Goal: Information Seeking & Learning: Learn about a topic

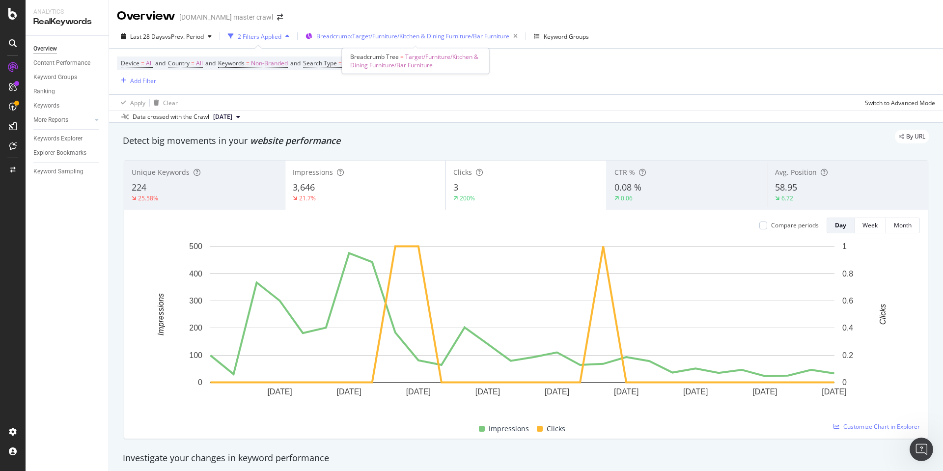
click at [417, 38] on span "Breadcrumb: Target/Furniture/Kitchen & Dining Furniture/Bar Furniture" at bounding box center [412, 36] width 193 height 8
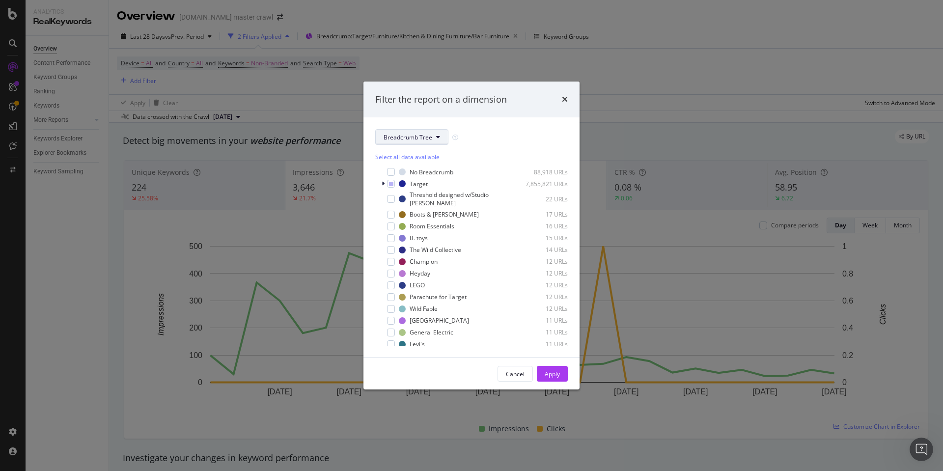
click at [421, 139] on span "Breadcrumb Tree" at bounding box center [407, 137] width 49 height 8
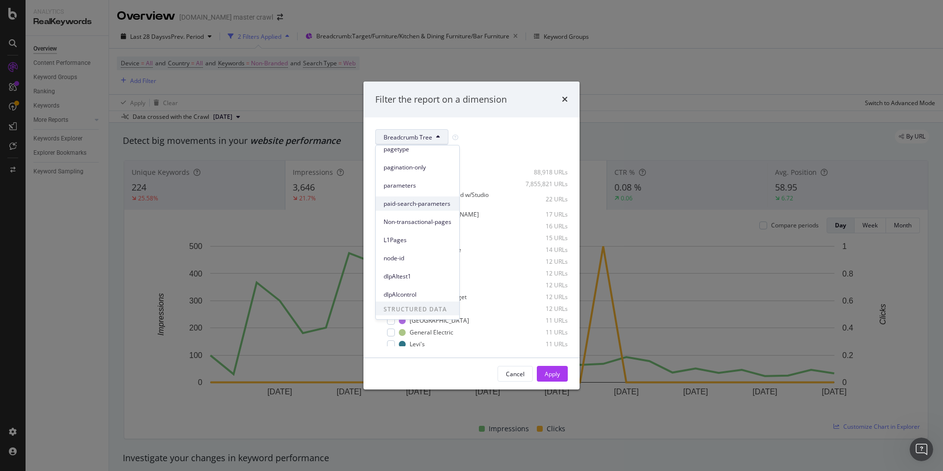
scroll to position [43, 0]
click at [566, 99] on icon "times" at bounding box center [565, 99] width 6 height 8
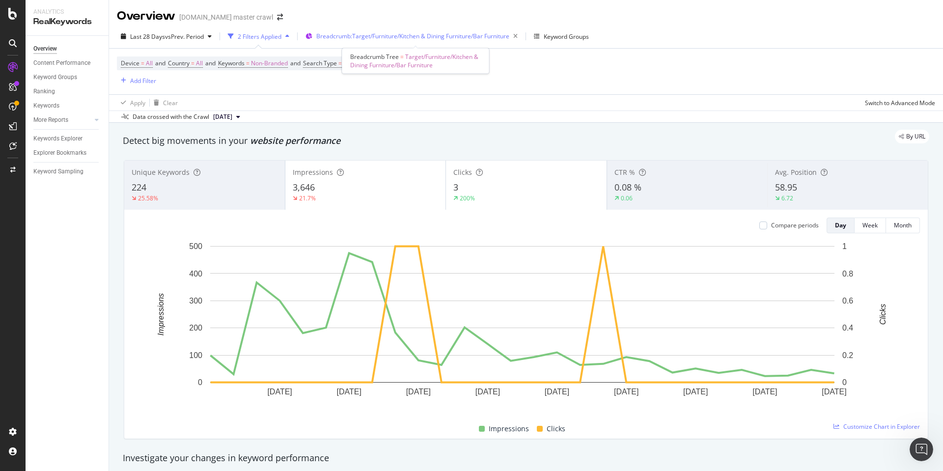
click at [383, 30] on div "Breadcrumb: Target/Furniture/Kitchen & Dining Furniture/Bar Furniture" at bounding box center [418, 36] width 205 height 14
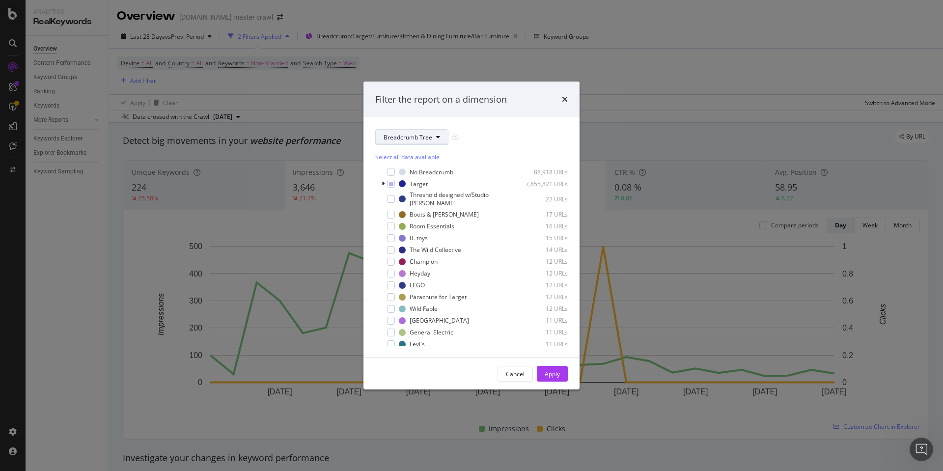
click at [432, 139] on button "Breadcrumb Tree" at bounding box center [411, 137] width 73 height 16
click at [561, 100] on div "Filter the report on a dimension" at bounding box center [471, 99] width 192 height 13
click at [561, 101] on div "Filter the report on a dimension" at bounding box center [471, 99] width 192 height 13
click at [565, 101] on icon "times" at bounding box center [565, 99] width 6 height 8
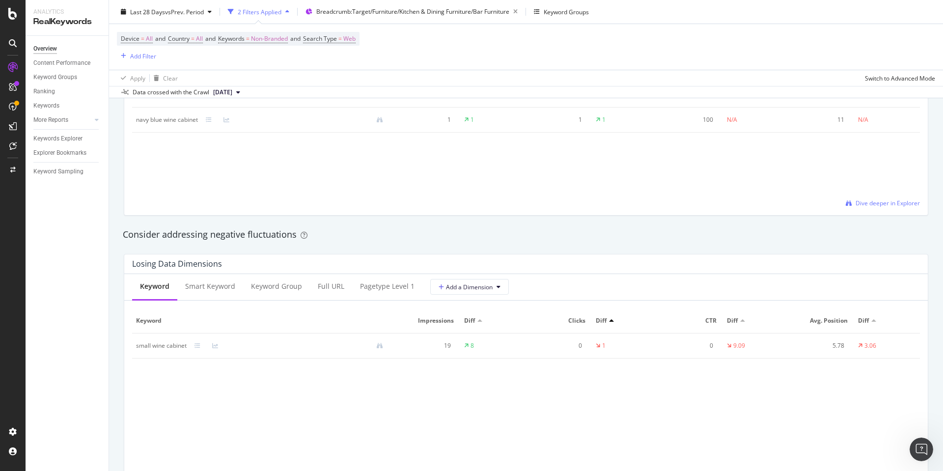
scroll to position [991, 0]
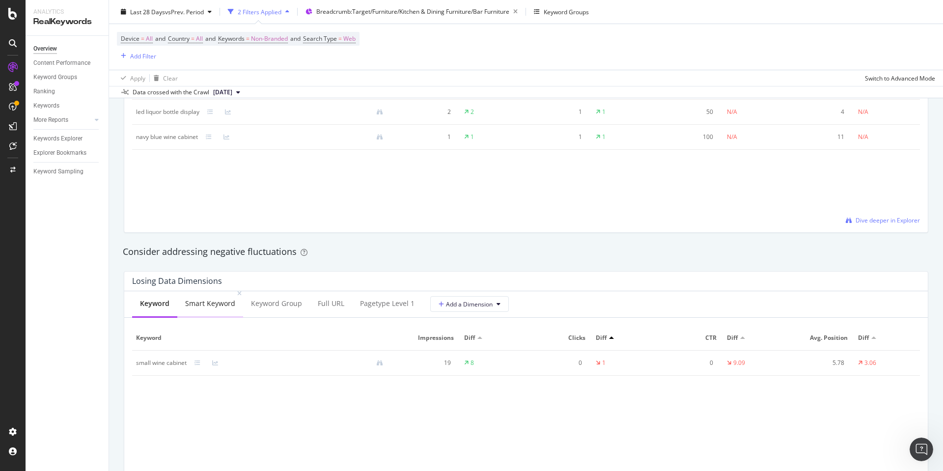
click at [229, 302] on div "Smart Keyword" at bounding box center [210, 304] width 50 height 10
click at [277, 313] on div "Keyword Group" at bounding box center [277, 304] width 67 height 27
click at [202, 307] on div "Smart Keyword" at bounding box center [209, 304] width 50 height 10
click at [160, 309] on div "Keyword" at bounding box center [154, 304] width 44 height 27
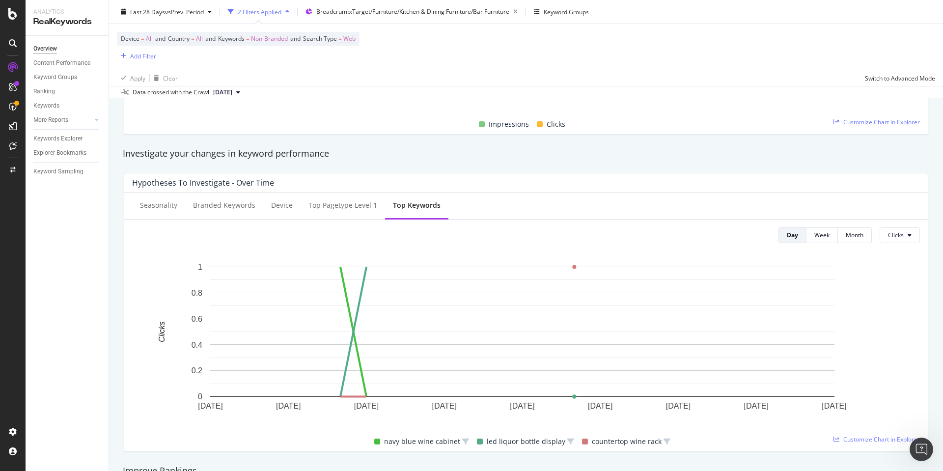
scroll to position [304, 0]
click at [174, 209] on div "Seasonality" at bounding box center [158, 206] width 37 height 10
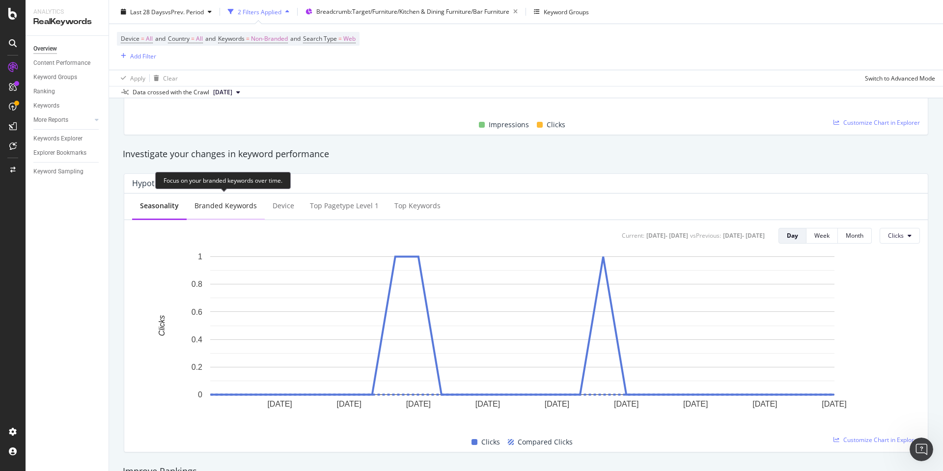
click at [237, 206] on div "Branded Keywords" at bounding box center [225, 206] width 62 height 10
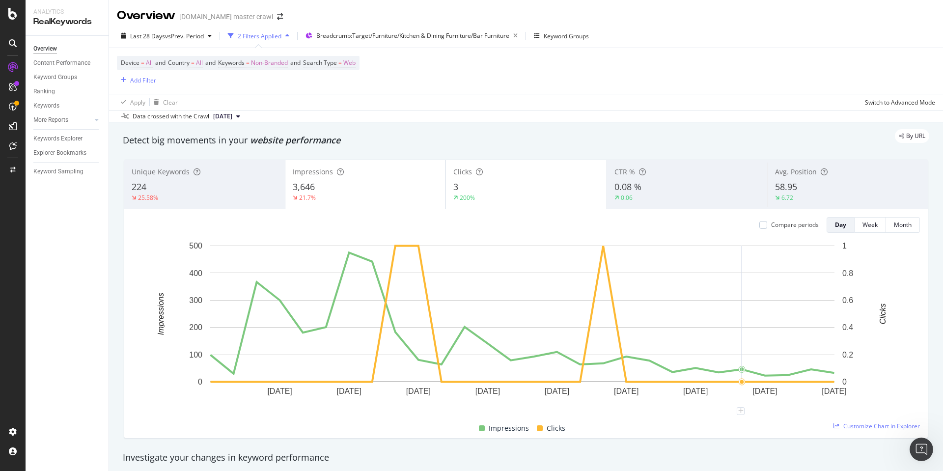
scroll to position [0, 0]
click at [894, 230] on div "Month" at bounding box center [903, 226] width 18 height 14
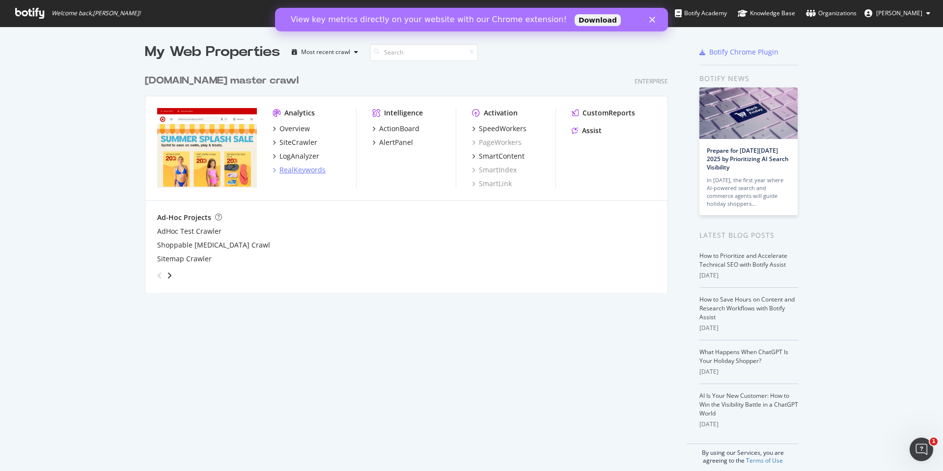
click at [309, 170] on div "RealKeywords" at bounding box center [302, 170] width 46 height 10
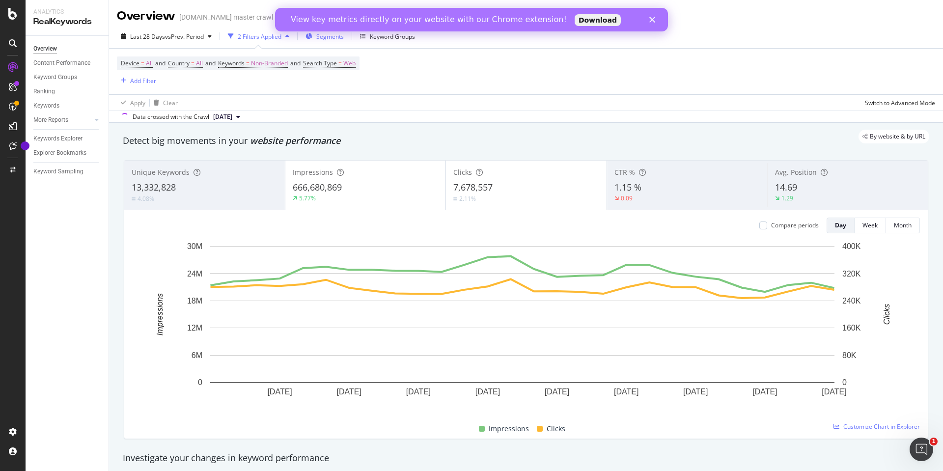
click at [346, 39] on button "Segments" at bounding box center [324, 36] width 46 height 16
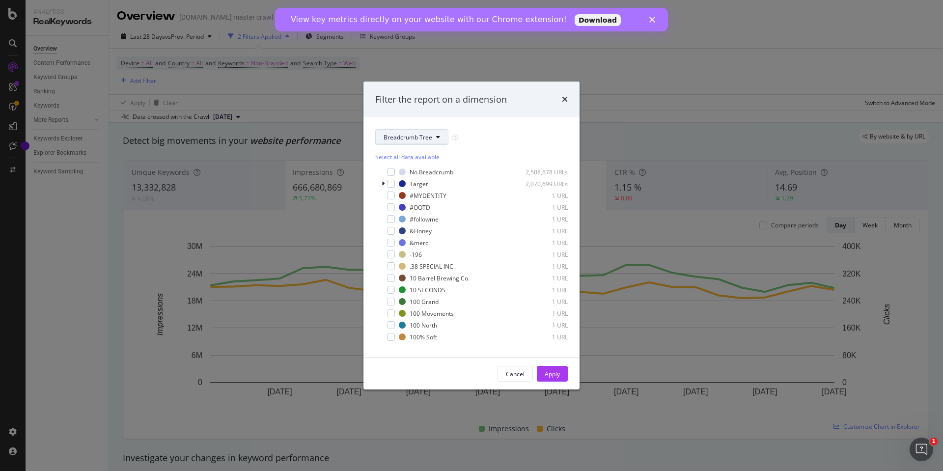
click at [427, 140] on span "Breadcrumb Tree" at bounding box center [407, 137] width 49 height 8
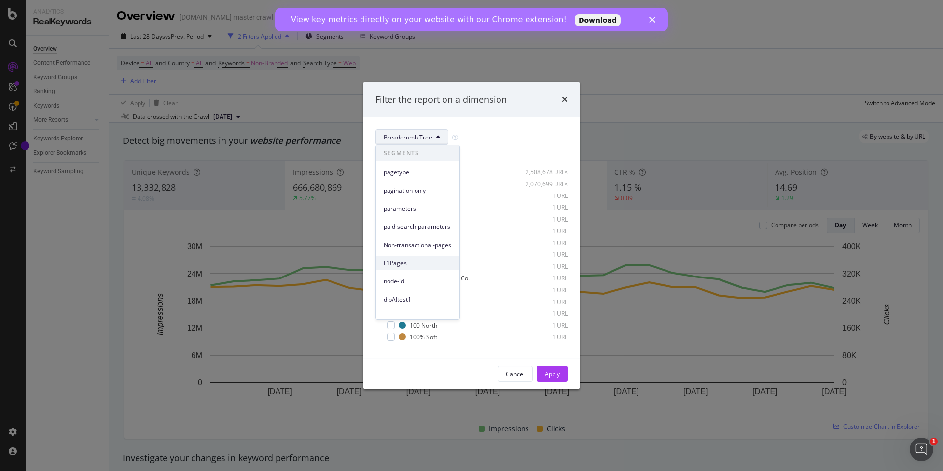
click at [410, 263] on span "L1Pages" at bounding box center [417, 263] width 68 height 9
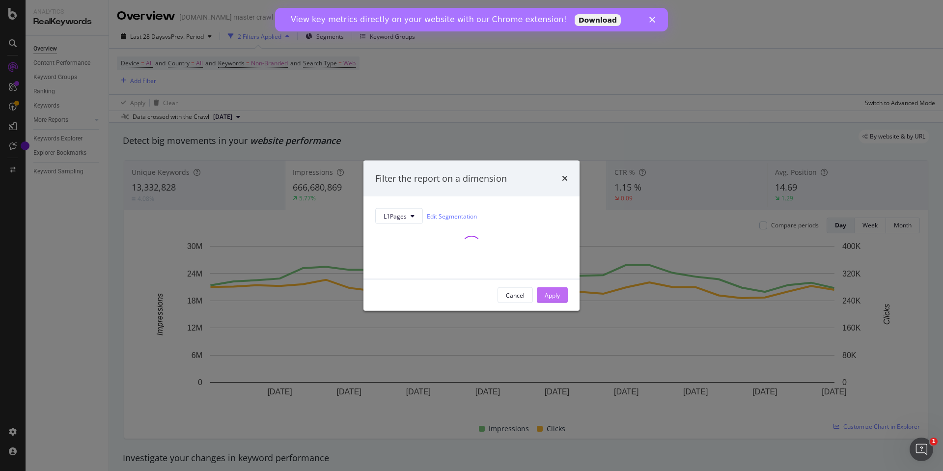
click at [547, 293] on div "Apply" at bounding box center [552, 295] width 15 height 8
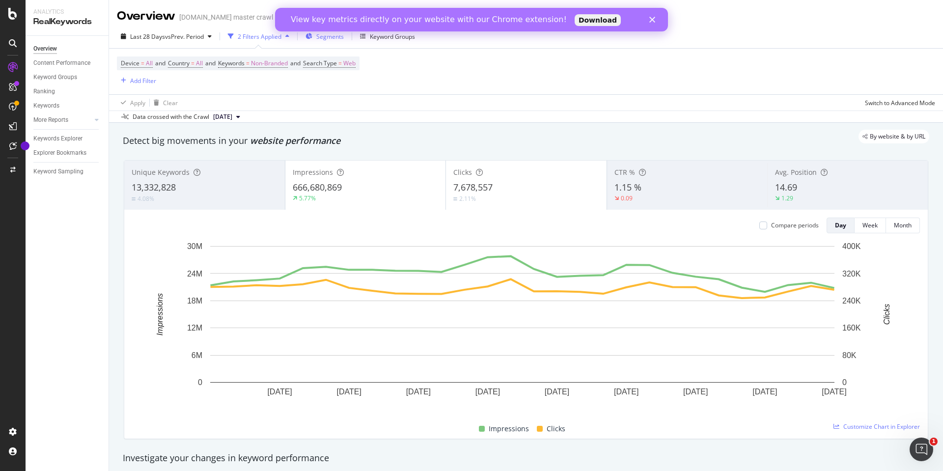
click at [335, 42] on div "Segments" at bounding box center [324, 36] width 38 height 15
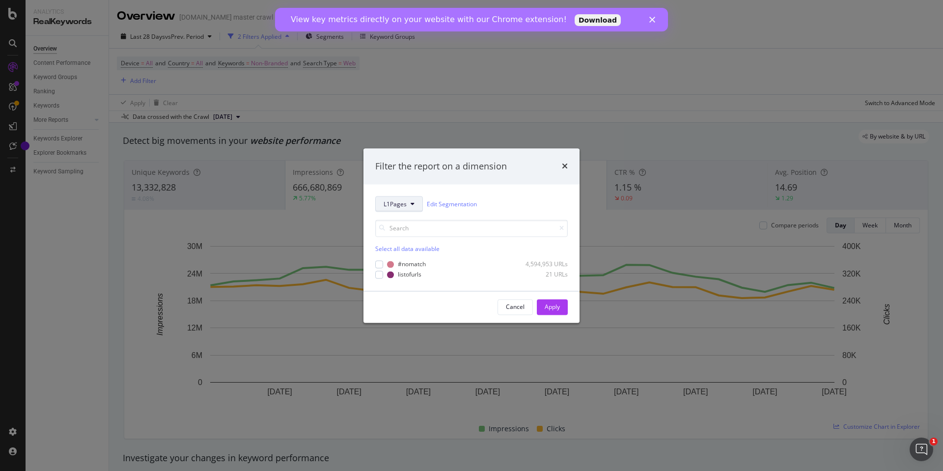
click at [401, 208] on span "L1Pages" at bounding box center [394, 204] width 23 height 8
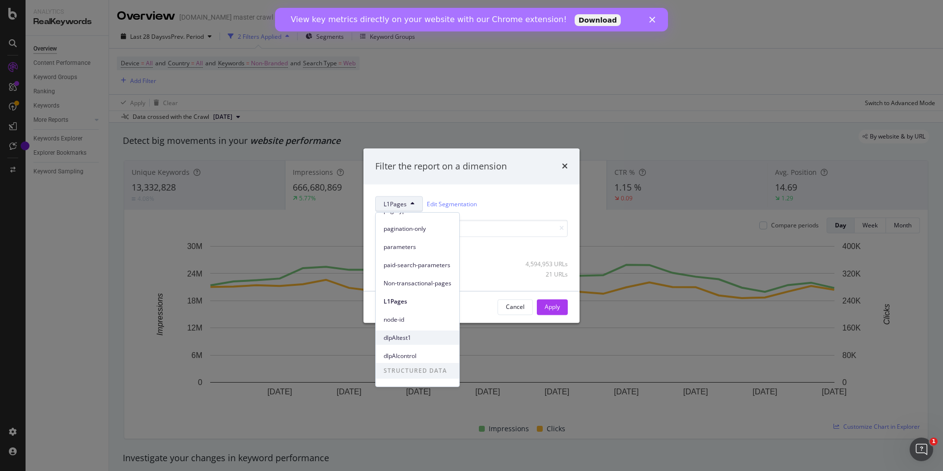
scroll to position [43, 0]
click at [403, 381] on div "Breadcrumb Tree" at bounding box center [417, 375] width 83 height 14
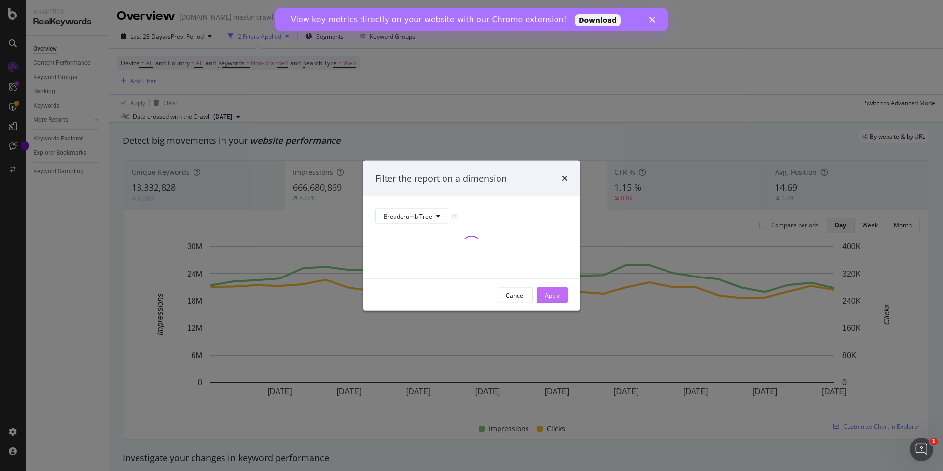
click at [554, 291] on div "Apply" at bounding box center [552, 295] width 15 height 8
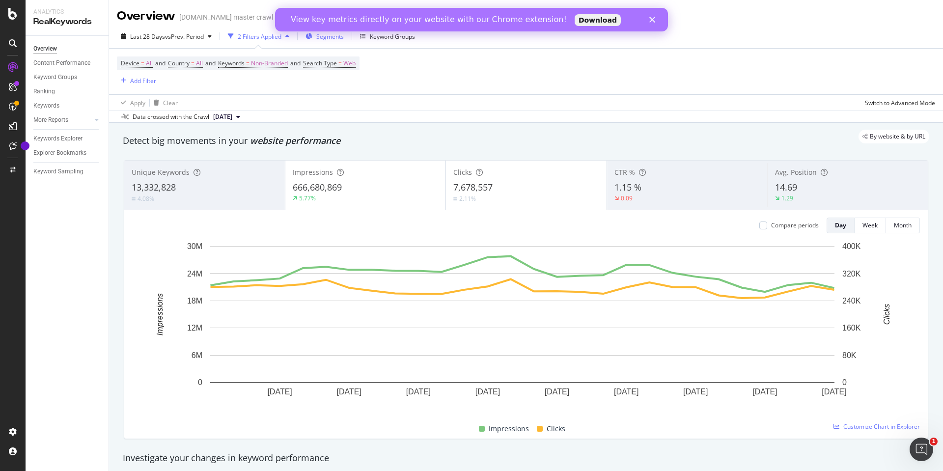
click at [312, 36] on icon "button" at bounding box center [308, 36] width 7 height 6
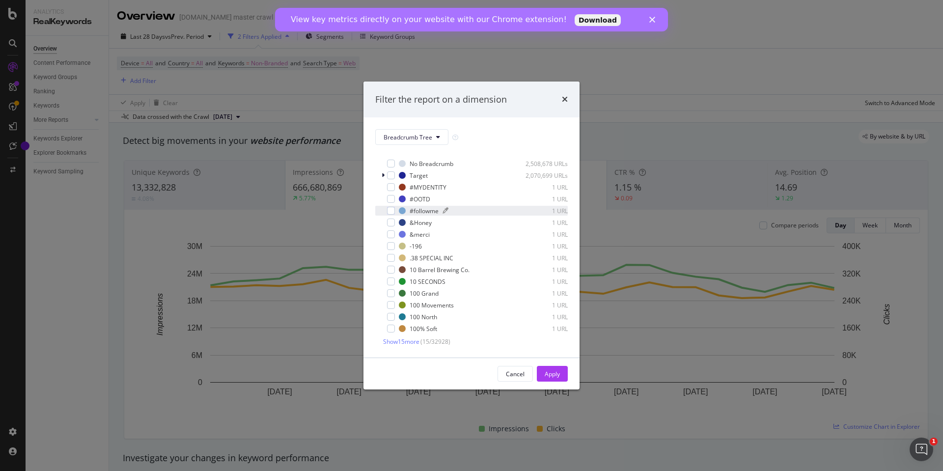
scroll to position [0, 0]
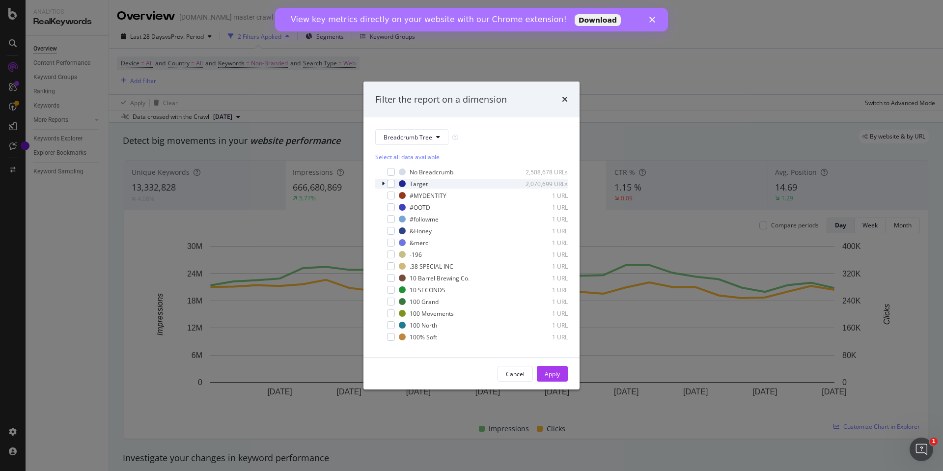
click at [383, 183] on icon "modal" at bounding box center [383, 184] width 3 height 6
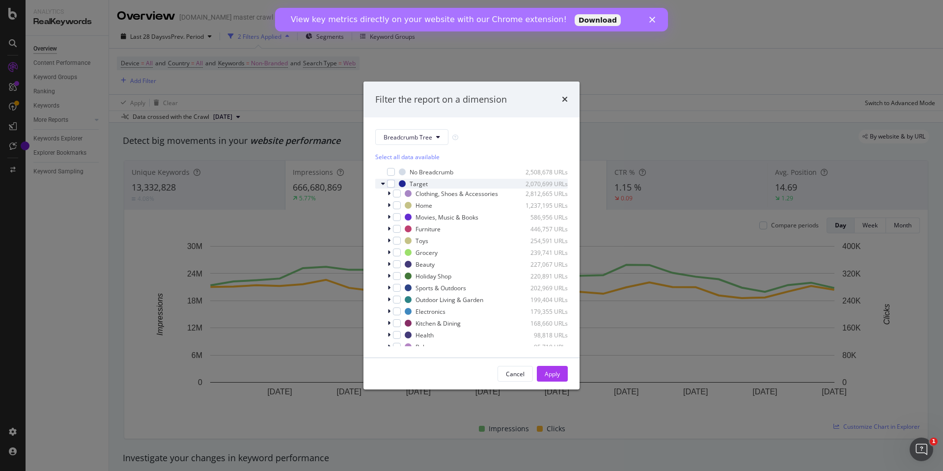
click at [382, 183] on icon "modal" at bounding box center [383, 184] width 4 height 6
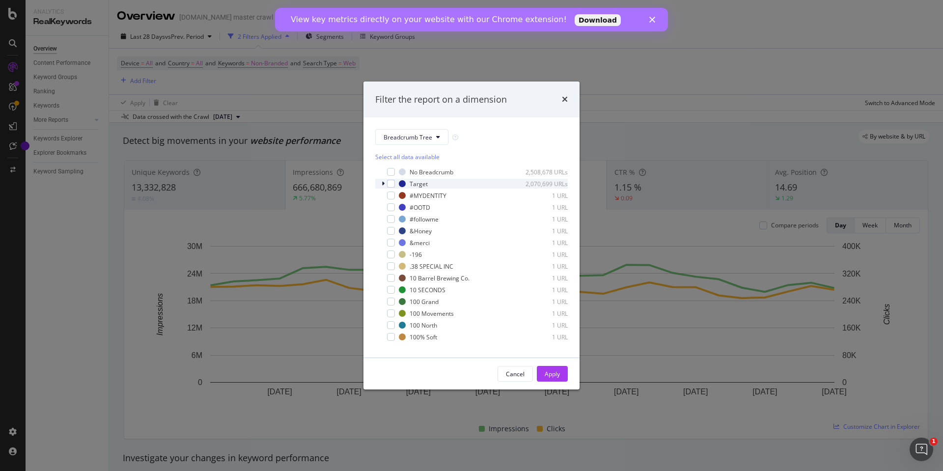
click at [382, 184] on icon "modal" at bounding box center [383, 184] width 3 height 6
